Goal: Find contact information: Find contact information

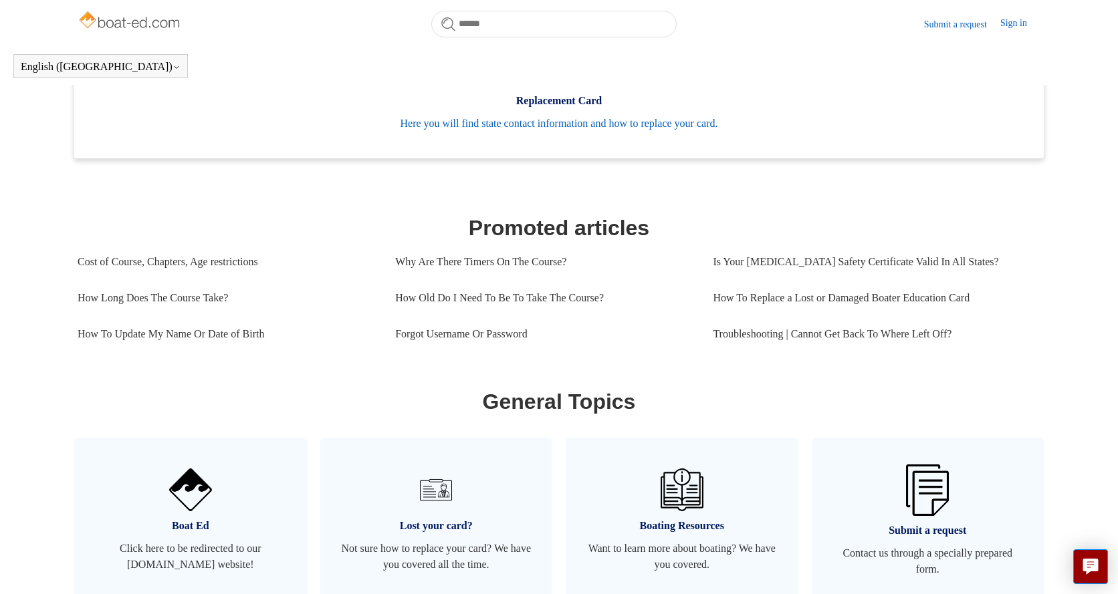
scroll to position [446, 0]
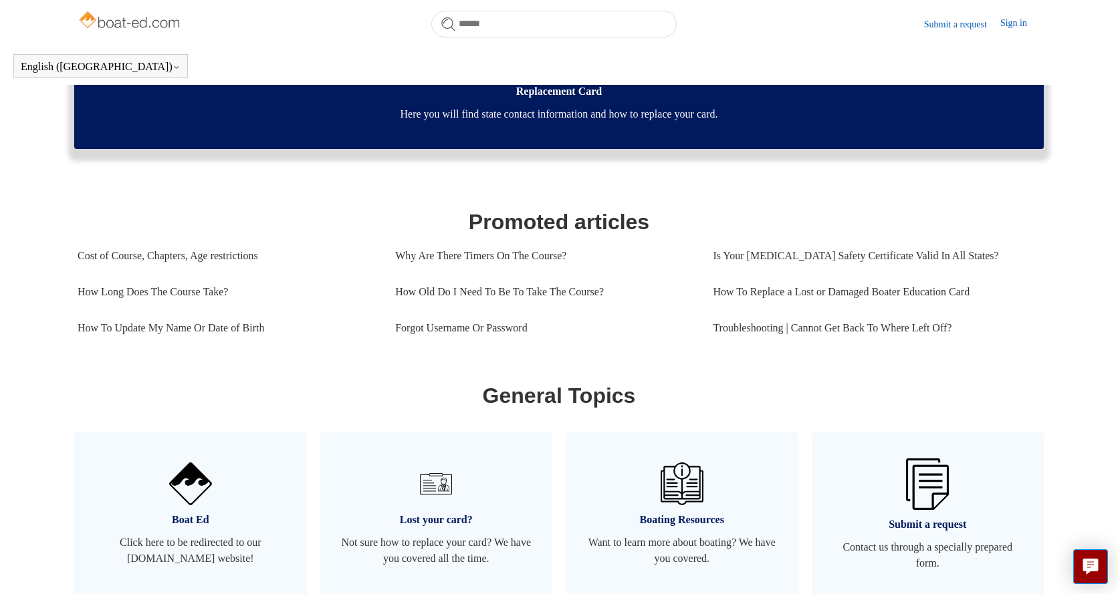
click at [624, 122] on span "Here you will find state contact information and how to replace your card." at bounding box center [558, 114] width 929 height 16
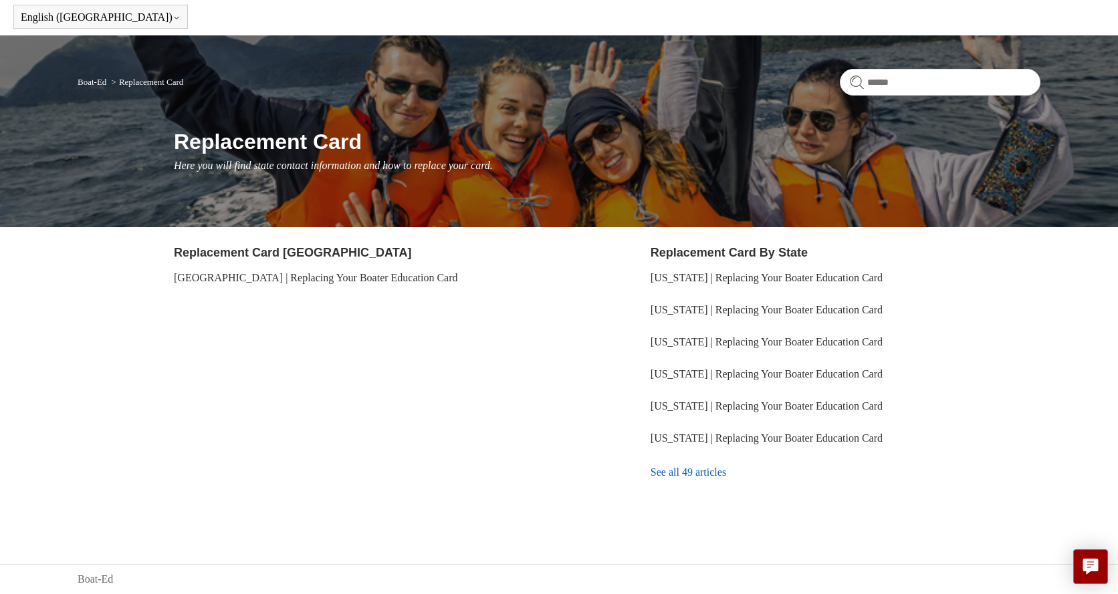
scroll to position [49, 0]
click at [703, 476] on link "See all 49 articles" at bounding box center [846, 473] width 390 height 36
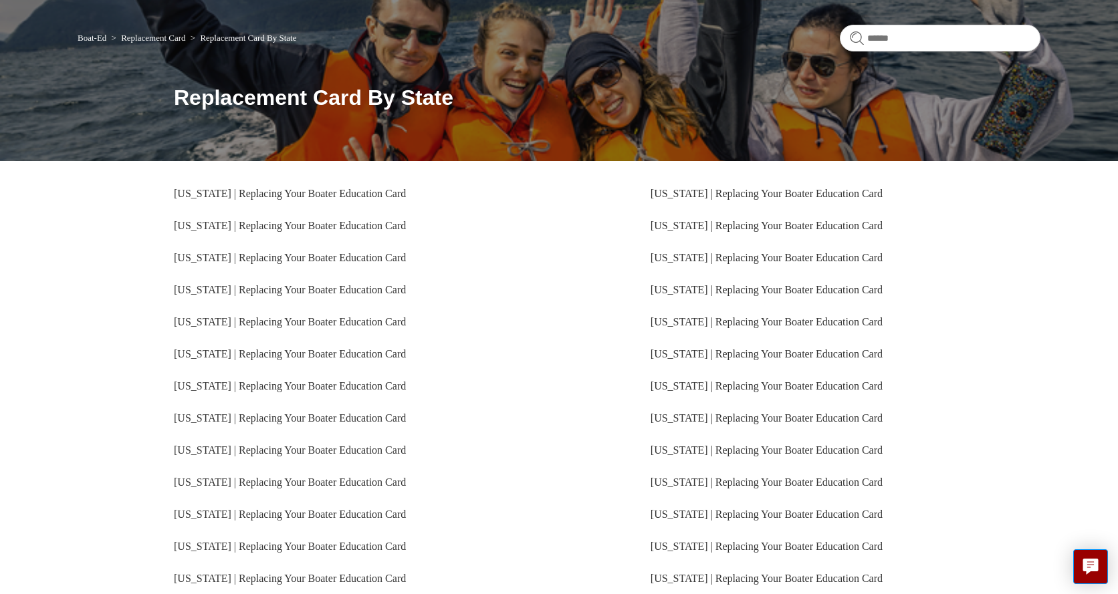
scroll to position [130, 0]
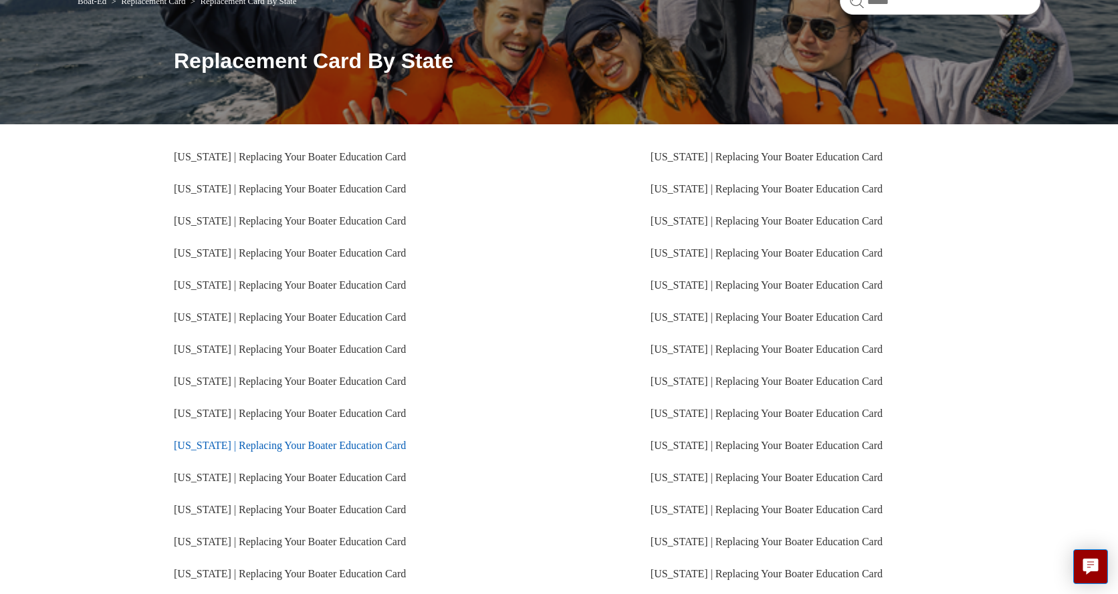
click at [267, 447] on link "New York | Replacing Your Boater Education Card" at bounding box center [290, 445] width 232 height 11
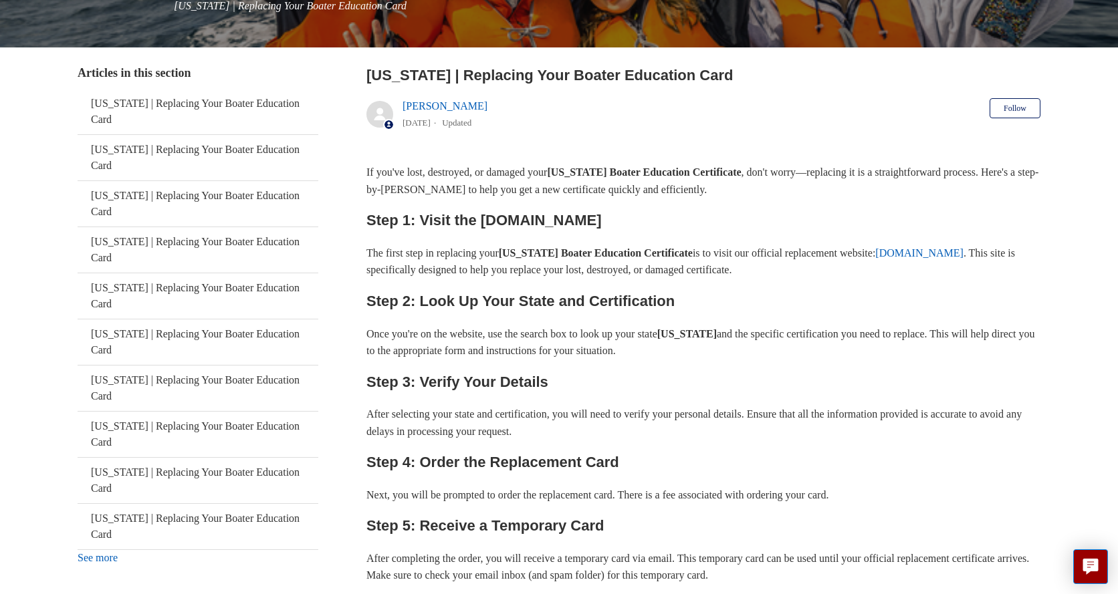
scroll to position [211, 0]
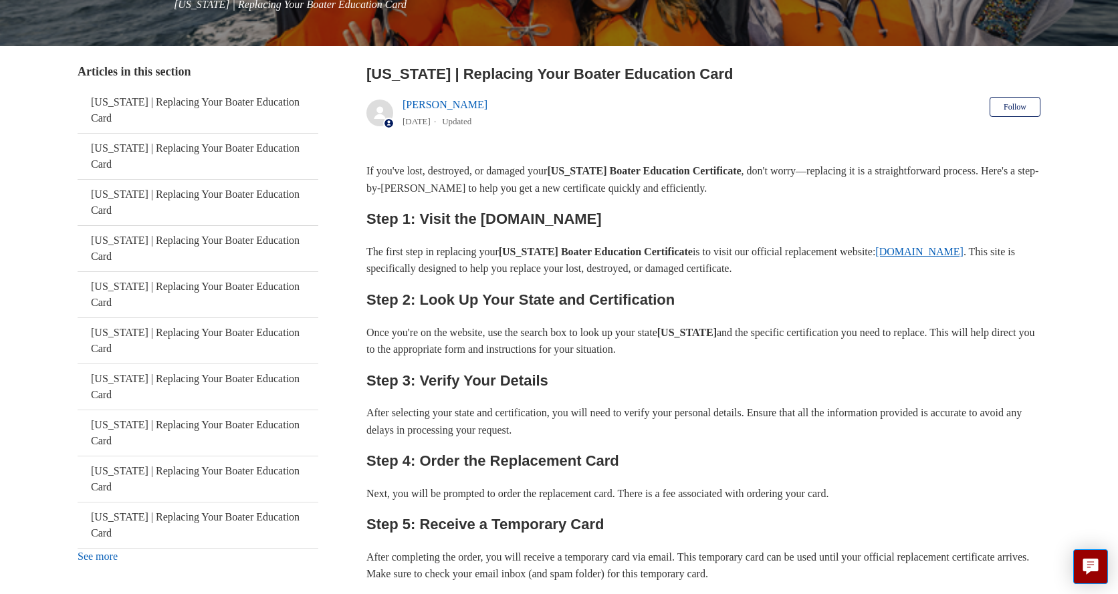
click at [963, 249] on link "ilostmycard.com" at bounding box center [919, 251] width 88 height 11
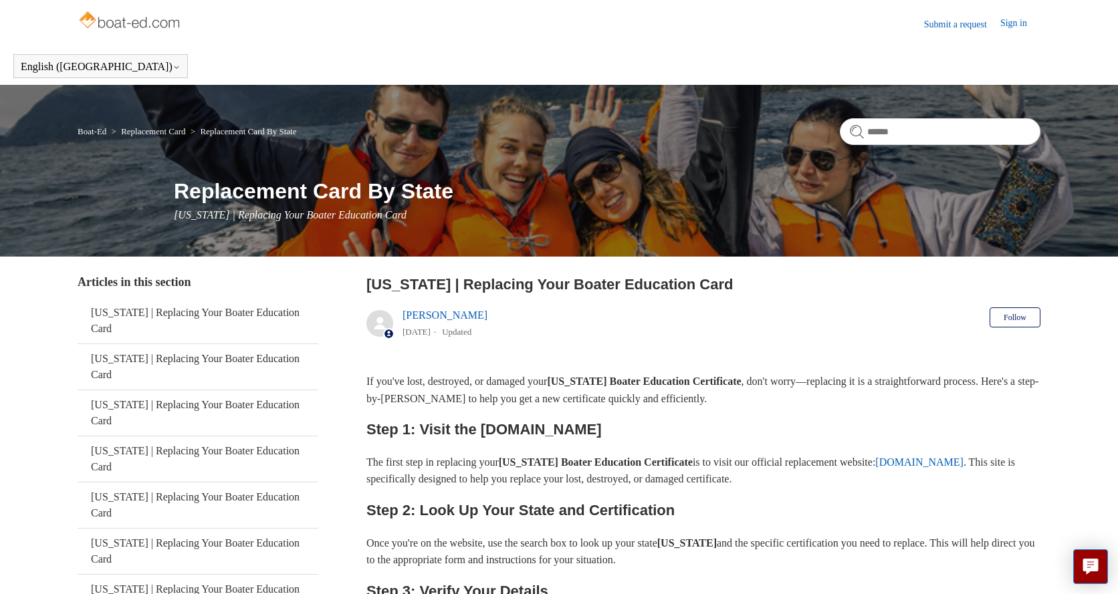
scroll to position [0, 0]
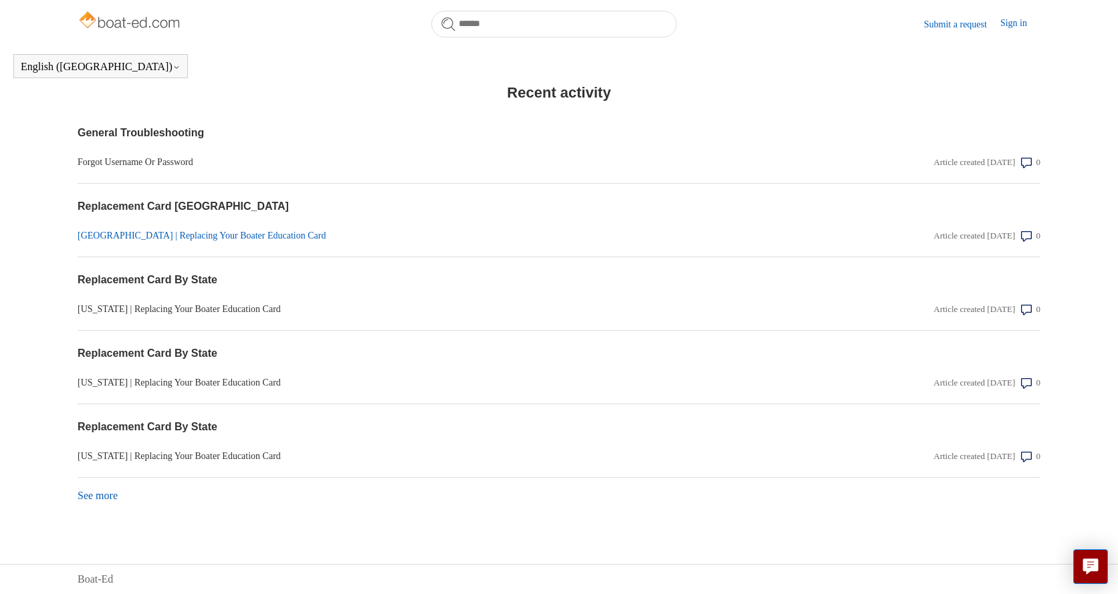
scroll to position [1056, 0]
click at [104, 498] on link "See more items from recent activity" at bounding box center [98, 495] width 40 height 11
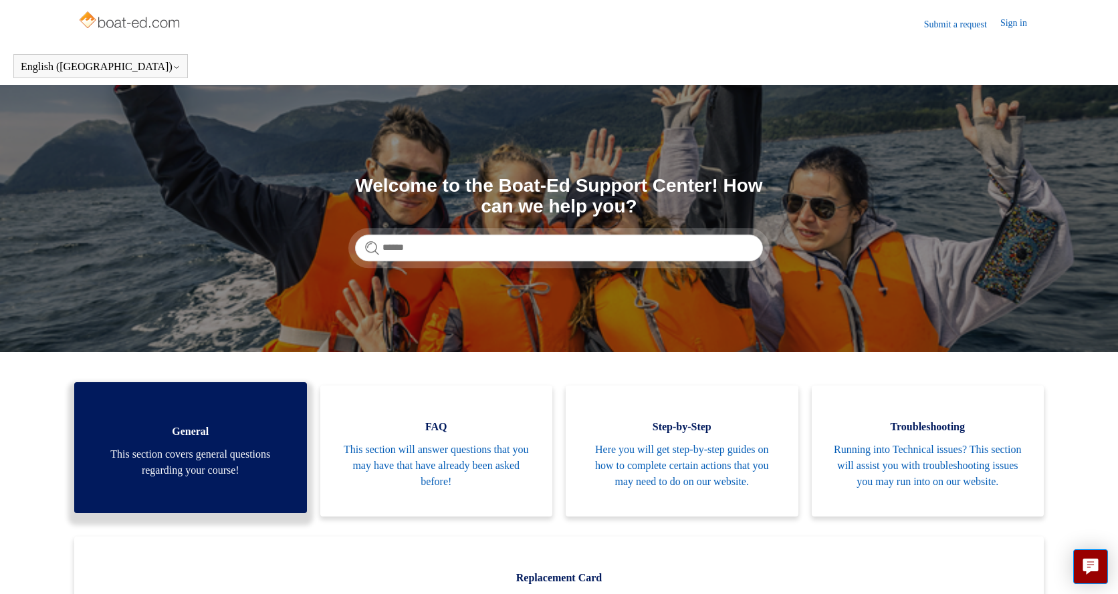
scroll to position [0, 0]
click at [137, 470] on span "This section covers general questions regarding your course!" at bounding box center [190, 463] width 193 height 32
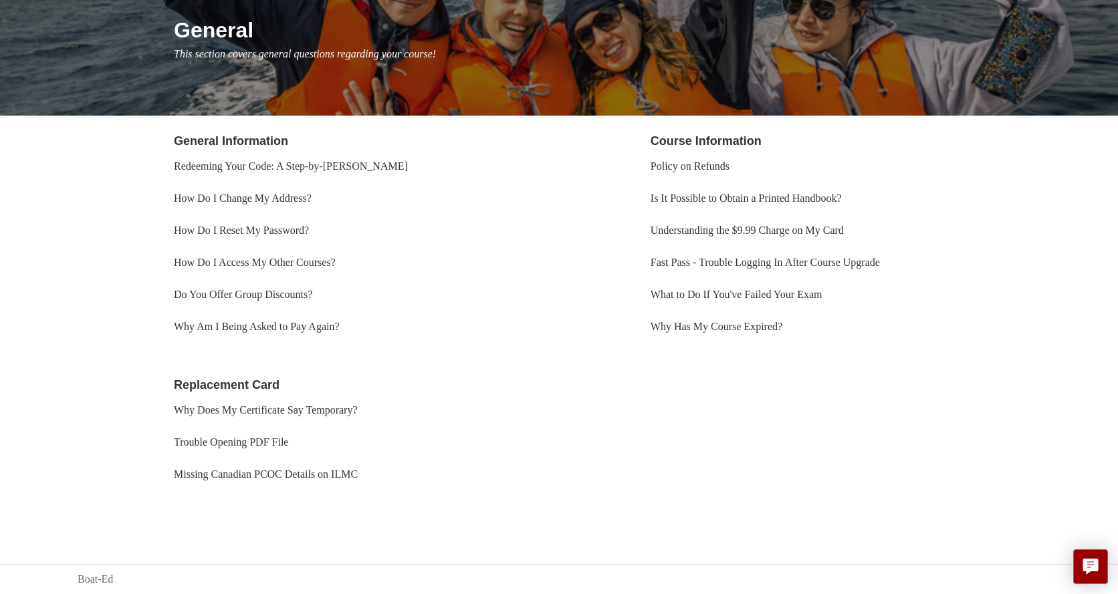
scroll to position [161, 0]
click at [255, 446] on link "Trouble Opening PDF File" at bounding box center [231, 442] width 114 height 11
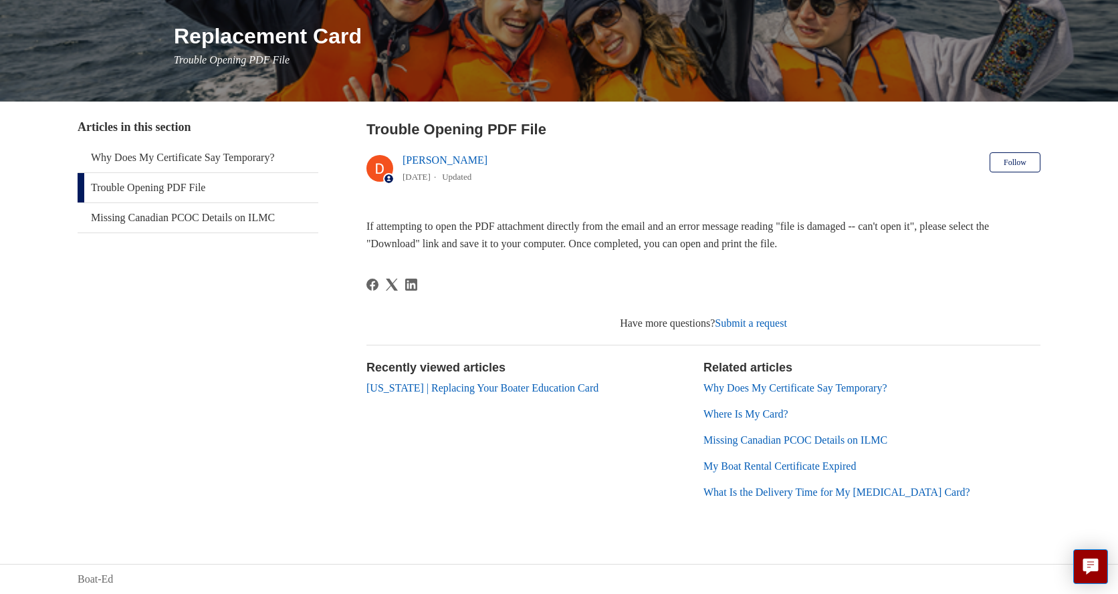
scroll to position [154, 0]
click at [762, 323] on link "Submit a request" at bounding box center [751, 323] width 72 height 11
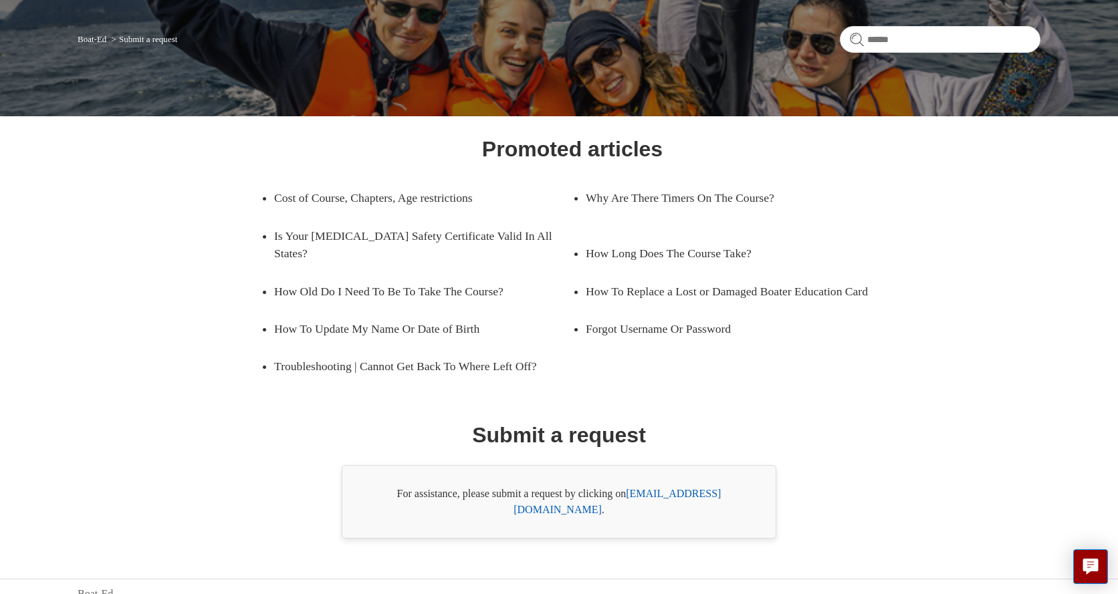
scroll to position [91, 0]
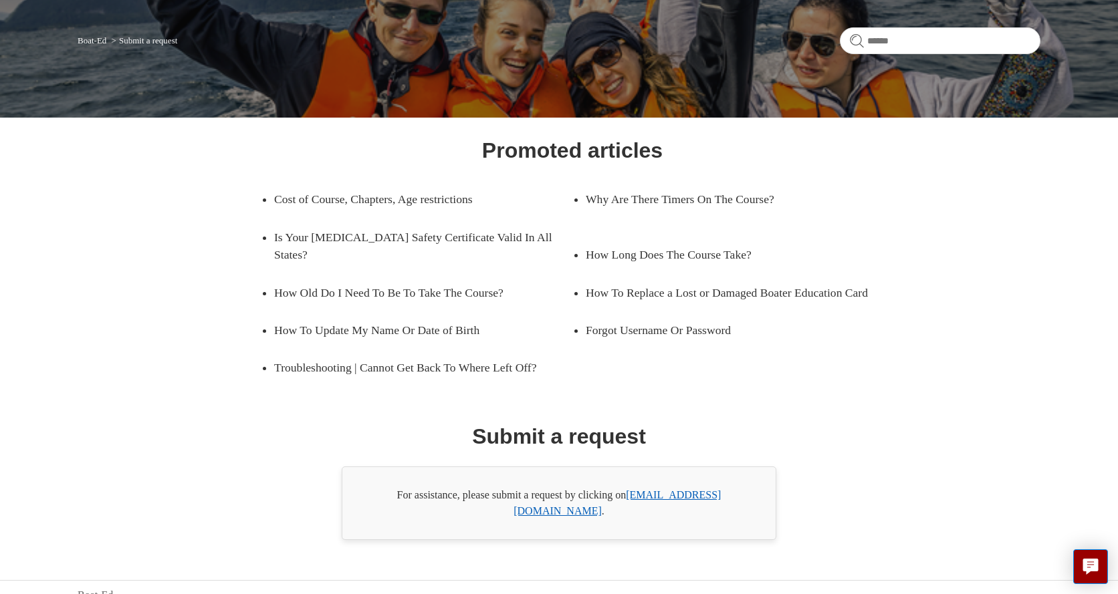
click at [659, 496] on link "[EMAIL_ADDRESS][DOMAIN_NAME]" at bounding box center [616, 502] width 207 height 27
drag, startPoint x: 747, startPoint y: 498, endPoint x: 630, endPoint y: 501, distance: 117.0
click at [630, 499] on div "For assistance, please submit a request by clicking on [EMAIL_ADDRESS][DOMAIN_N…" at bounding box center [559, 504] width 435 height 74
copy div "[EMAIL_ADDRESS][DOMAIN_NAME] ."
